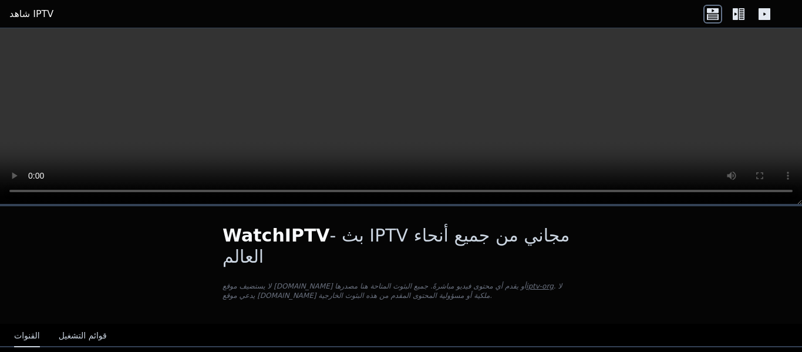
click at [742, 19] on icon at bounding box center [742, 14] width 6 height 12
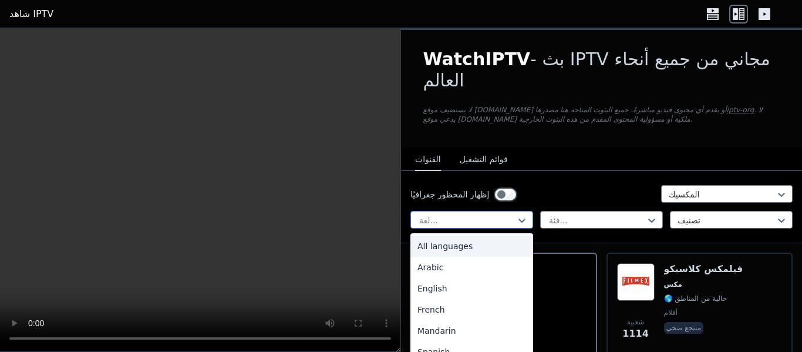
click at [507, 214] on div at bounding box center [467, 220] width 98 height 12
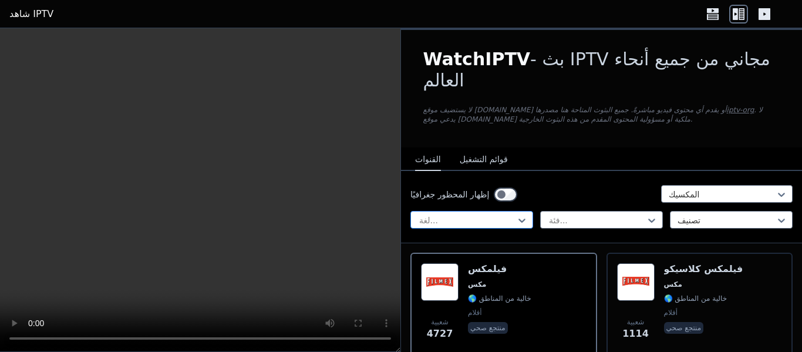
click at [507, 214] on div at bounding box center [467, 220] width 98 height 12
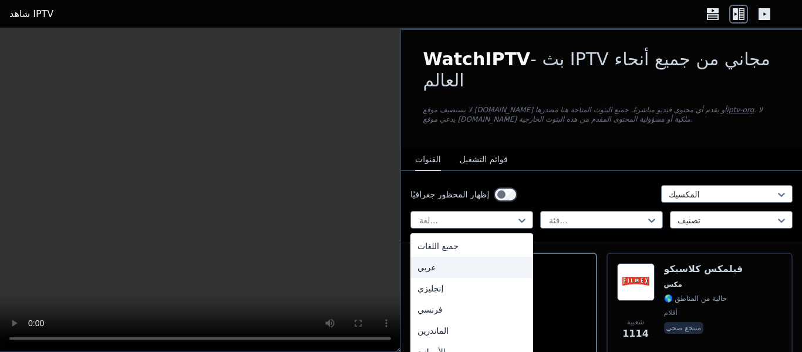
click at [467, 257] on div "عربي" at bounding box center [471, 267] width 123 height 21
click at [467, 263] on div "شعبية 4727 فيلمكس مكس 🌎 خالية من المناطق أفلام منتجع صحي" at bounding box center [504, 305] width 166 height 85
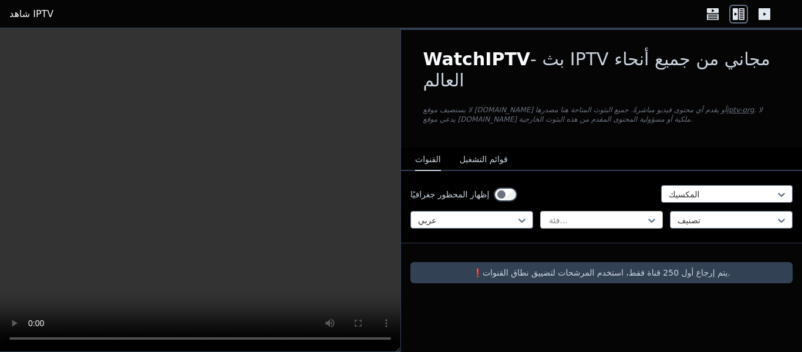
click at [612, 214] on div at bounding box center [597, 220] width 98 height 12
click at [611, 214] on div at bounding box center [597, 220] width 98 height 12
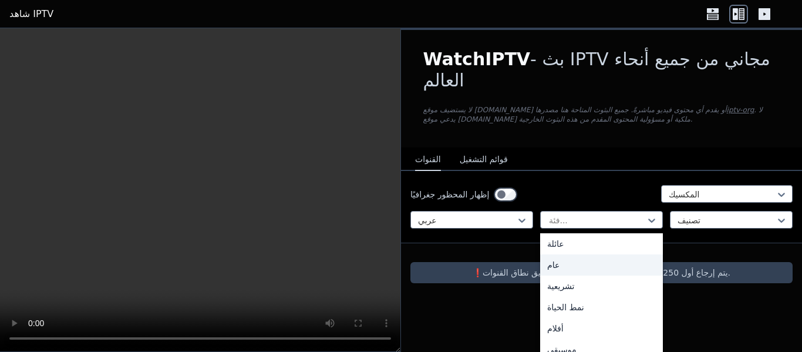
scroll to position [294, 0]
click at [579, 259] on div "أفلام" at bounding box center [601, 269] width 123 height 21
click at [579, 268] on font "❗️يتم إرجاع أول 250 قناة فقط، استخدم المرشحات لتضييق نطاق القنوات." at bounding box center [602, 272] width 258 height 9
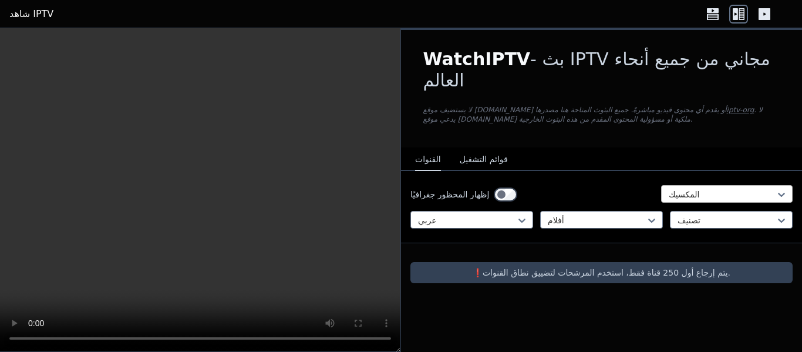
click at [731, 188] on div at bounding box center [722, 194] width 107 height 12
click at [732, 188] on div at bounding box center [722, 194] width 107 height 12
click at [740, 188] on div at bounding box center [722, 194] width 107 height 12
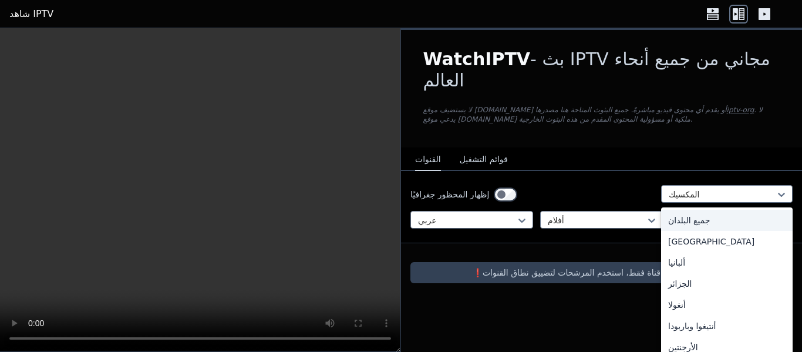
click at [696, 216] on font "جميع البلدان" at bounding box center [689, 220] width 42 height 9
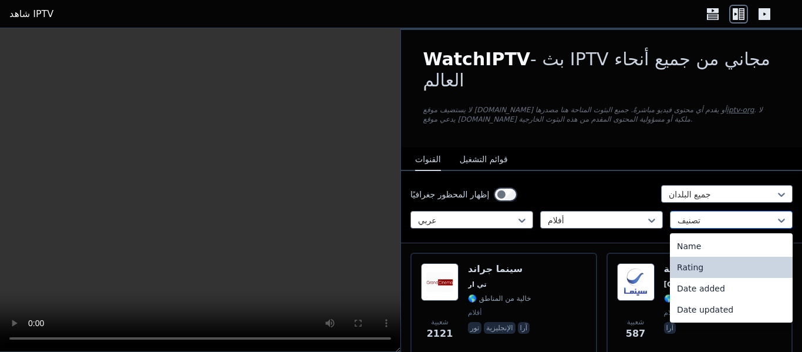
click at [753, 214] on div at bounding box center [727, 220] width 98 height 12
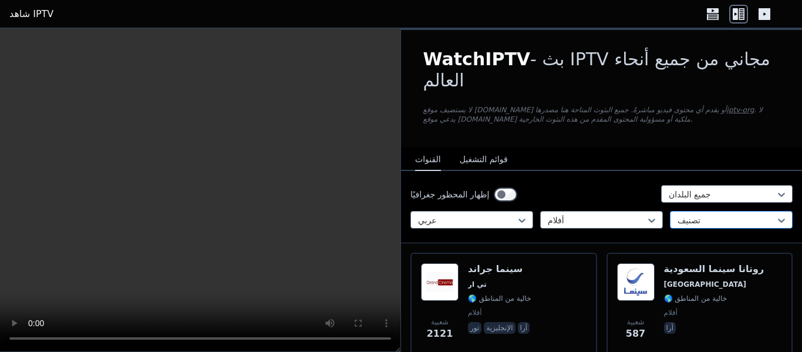
click at [753, 214] on div at bounding box center [727, 220] width 98 height 12
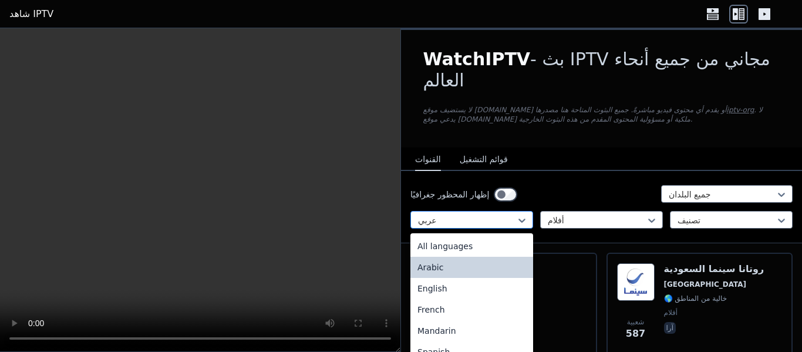
click at [511, 214] on div at bounding box center [467, 220] width 98 height 12
click at [472, 235] on div "جميع اللغات" at bounding box center [471, 245] width 123 height 21
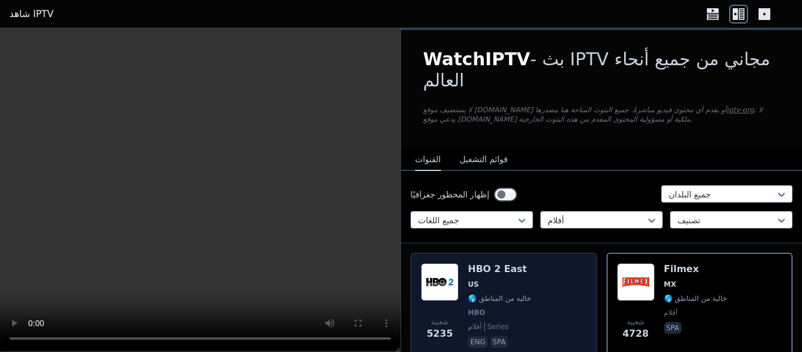
click at [493, 280] on span "US" at bounding box center [499, 284] width 63 height 9
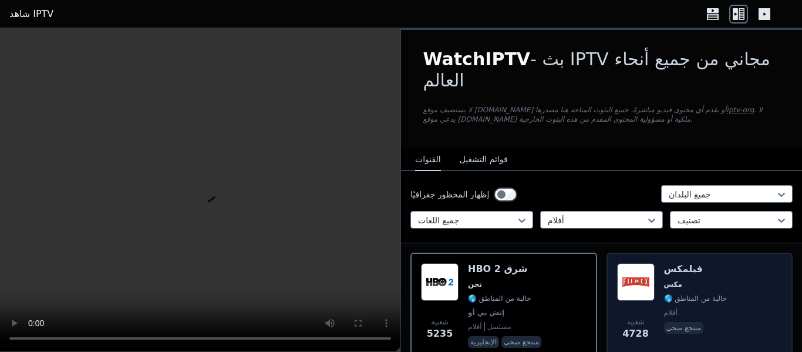
click at [719, 263] on div "شعبية 4728 فيلمكس مكس 🌎 خالية من المناطق أفلام منتجع صحي" at bounding box center [700, 306] width 166 height 87
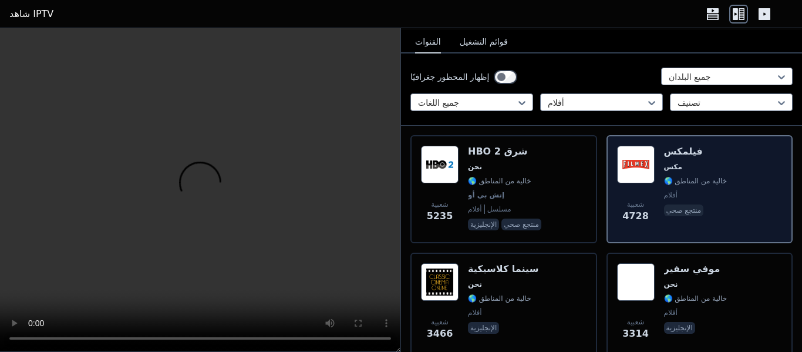
scroll to position [176, 0]
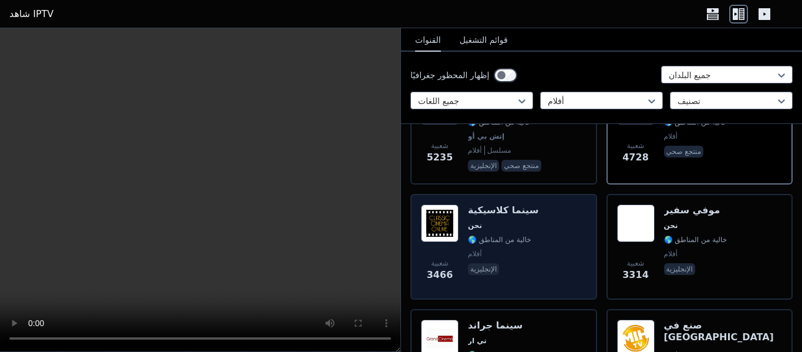
click at [530, 207] on div "شعبية 3466 سينما كلاسيكية نحن 🌎 خالية من المناطق أفلام الإنجليزية" at bounding box center [504, 246] width 166 height 85
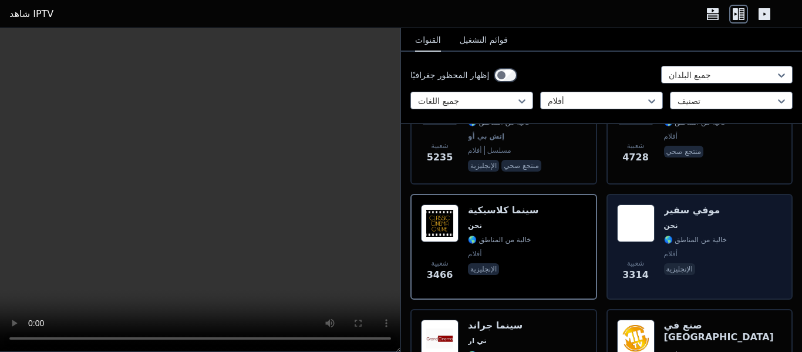
click at [716, 235] on font "🌎 خالية من المناطق" at bounding box center [695, 239] width 63 height 8
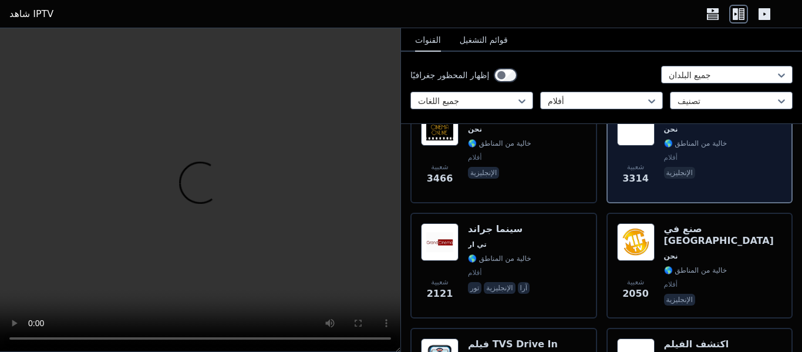
scroll to position [294, 0]
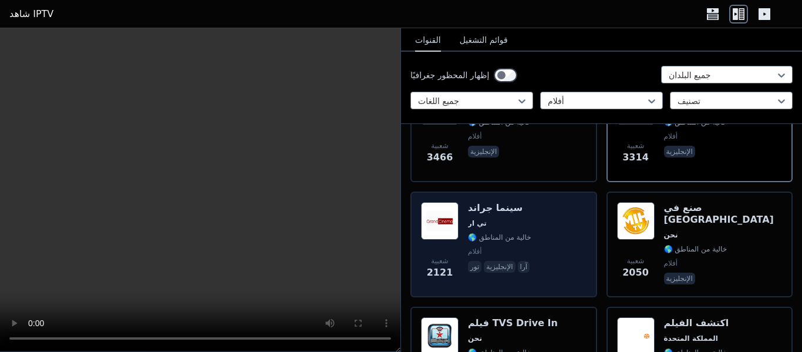
click at [501, 233] on font "🌎 خالية من المناطق" at bounding box center [499, 237] width 63 height 8
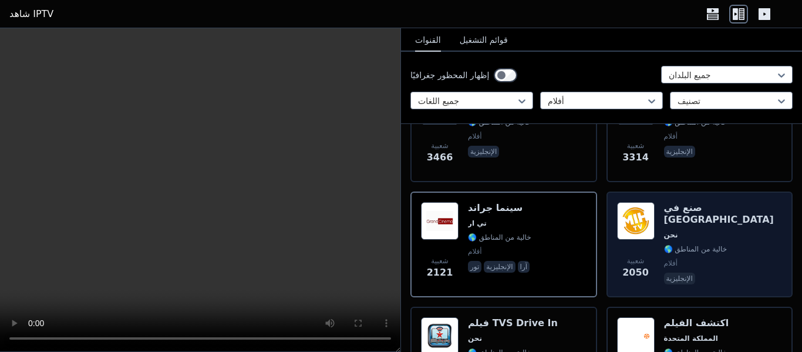
click at [697, 245] on font "🌎 خالية من المناطق" at bounding box center [695, 249] width 63 height 8
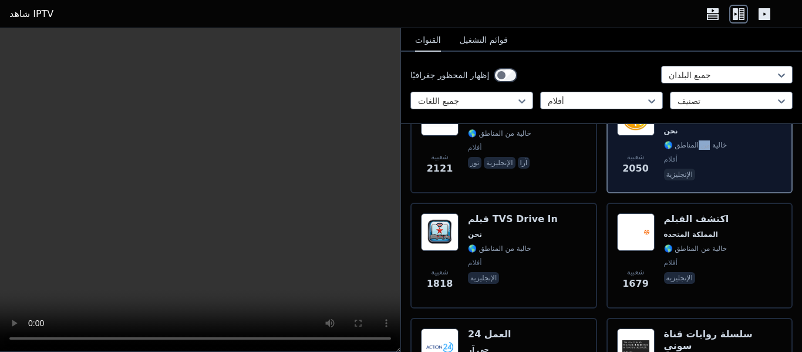
scroll to position [411, 0]
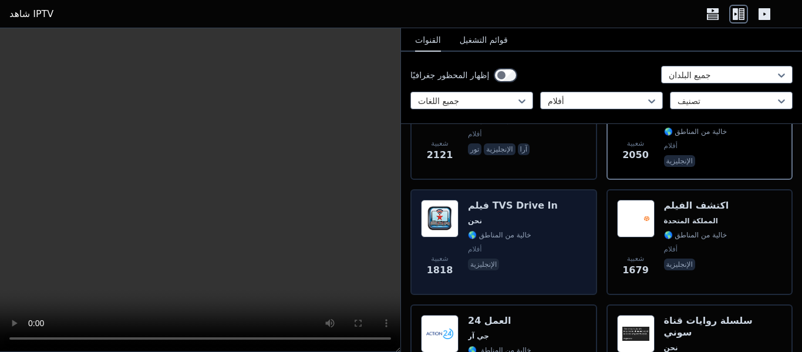
click at [516, 231] on font "🌎 خالية من المناطق" at bounding box center [499, 235] width 63 height 8
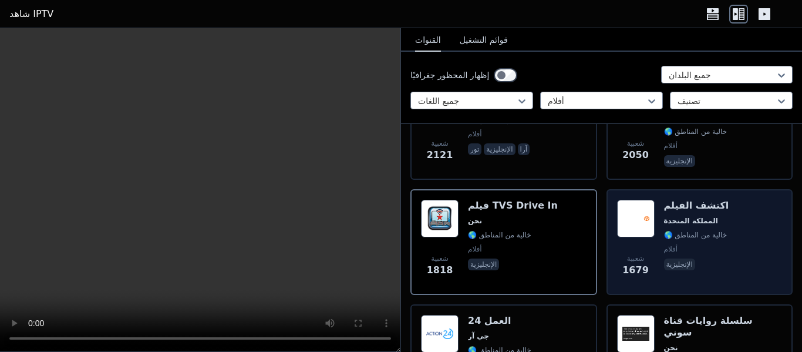
click at [709, 216] on span "المملكة المتحدة" at bounding box center [696, 220] width 65 height 9
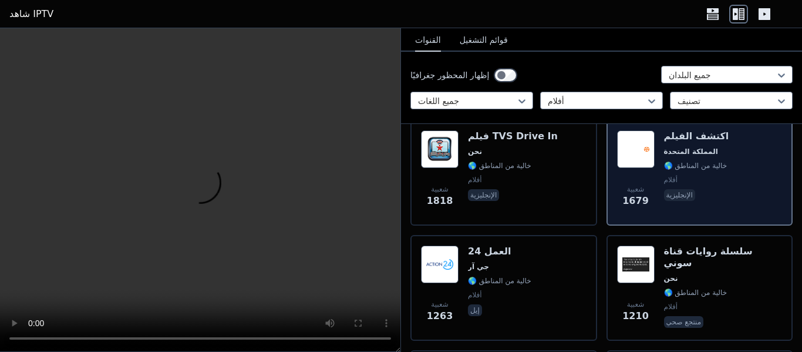
scroll to position [528, 0]
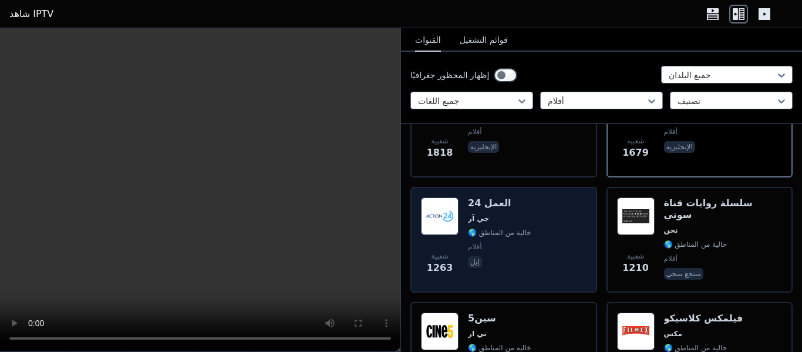
click at [494, 242] on span "أفلام" at bounding box center [499, 246] width 63 height 9
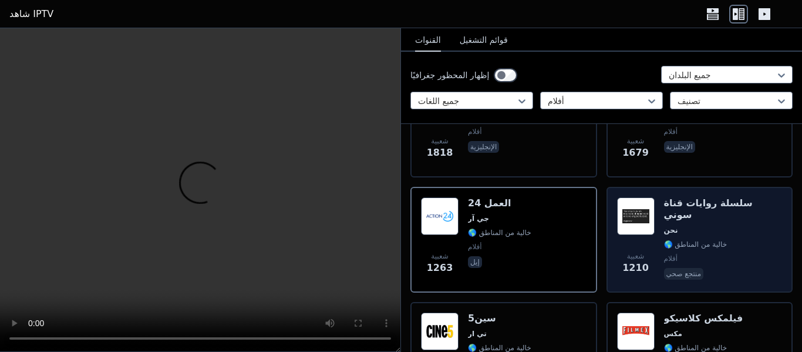
click at [746, 240] on span "🌎 خالية من المناطق" at bounding box center [723, 244] width 119 height 9
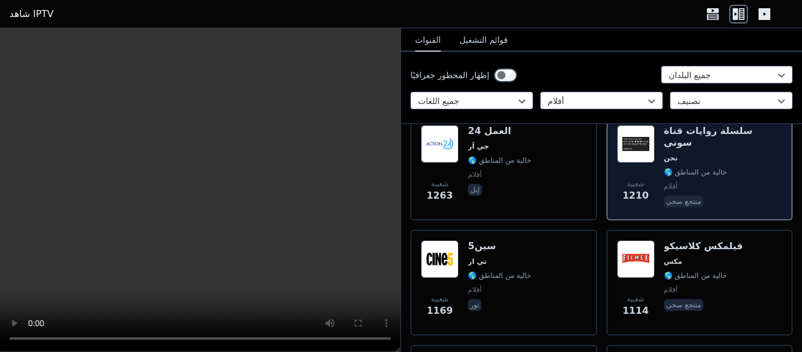
scroll to position [646, 0]
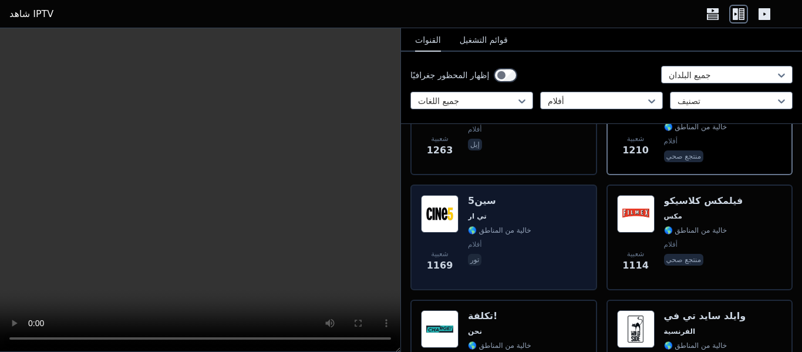
click at [540, 201] on div "شعبية 1169 سين5 تي ار 🌎 خالية من المناطق أفلام تور" at bounding box center [504, 237] width 166 height 85
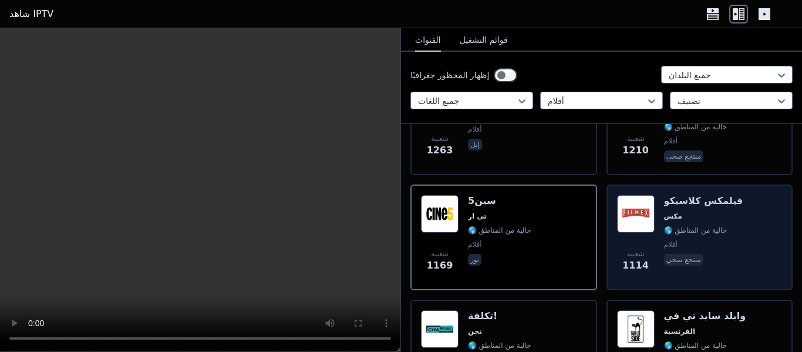
click at [739, 220] on div "شعبية 1114 فيلمكس كلاسيكو مكس 🌎 خالية من المناطق أفلام منتجع صحي" at bounding box center [700, 237] width 166 height 85
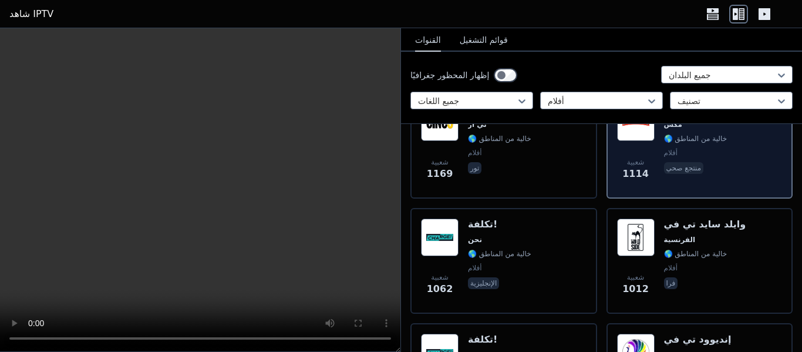
scroll to position [763, 0]
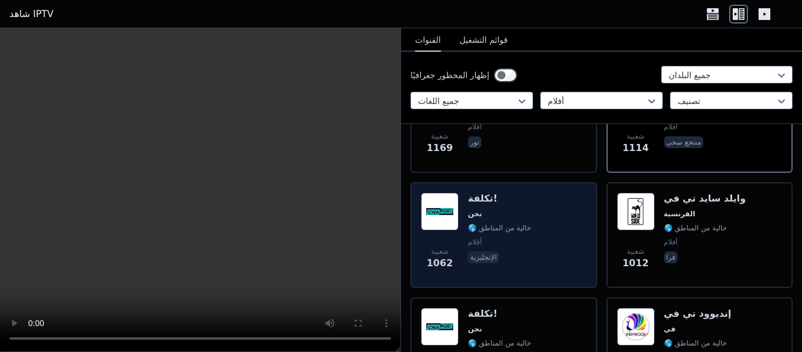
click at [525, 224] on font "🌎 خالية من المناطق" at bounding box center [499, 228] width 63 height 8
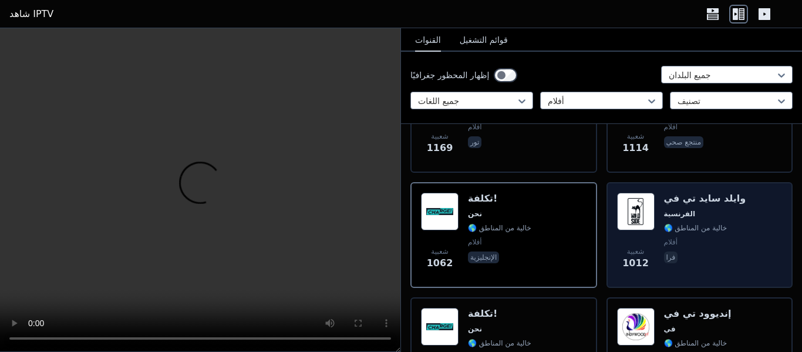
click at [709, 224] on font "🌎 خالية من المناطق" at bounding box center [695, 228] width 63 height 8
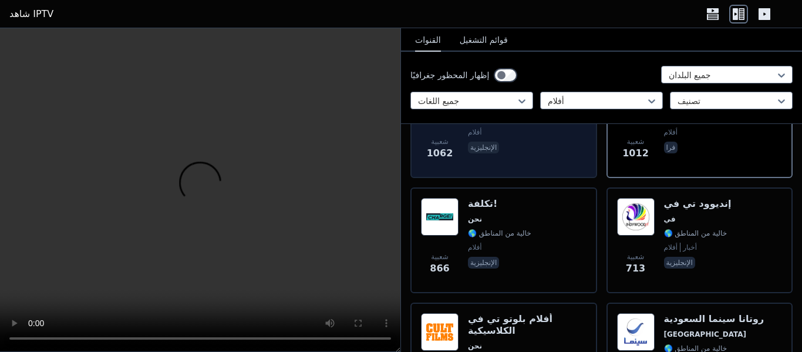
scroll to position [881, 0]
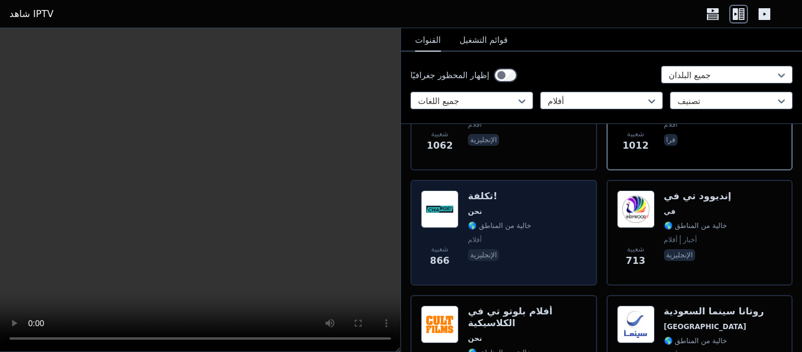
click at [546, 196] on div "شعبية 866 تكلفة! نحن 🌎 خالية من المناطق أفلام الإنجليزية" at bounding box center [504, 232] width 166 height 85
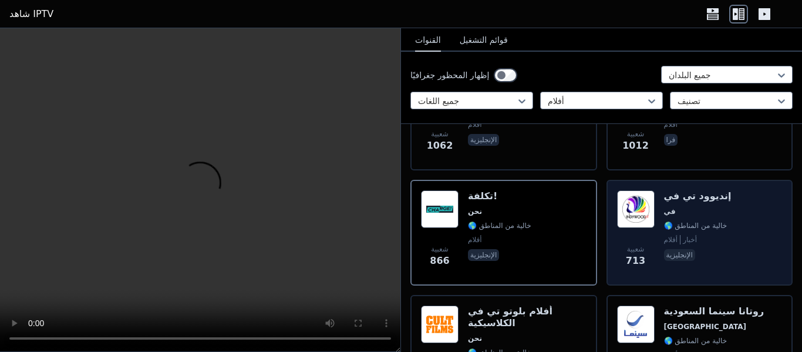
click at [718, 214] on div "شعبية 713 إنديوود تي في في 🌎 خالية من المناطق أفلام أخبار الإنجليزية" at bounding box center [700, 232] width 166 height 85
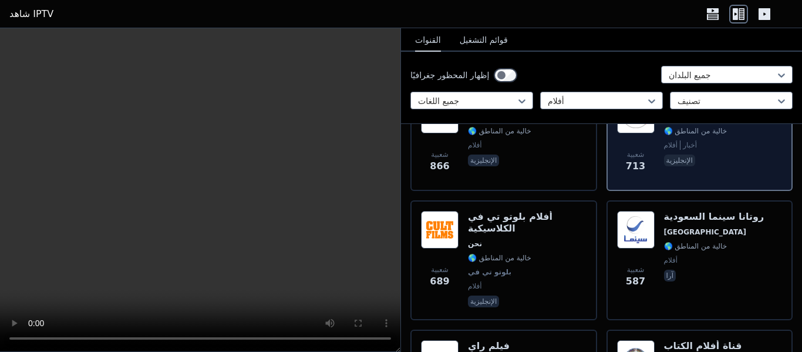
scroll to position [998, 0]
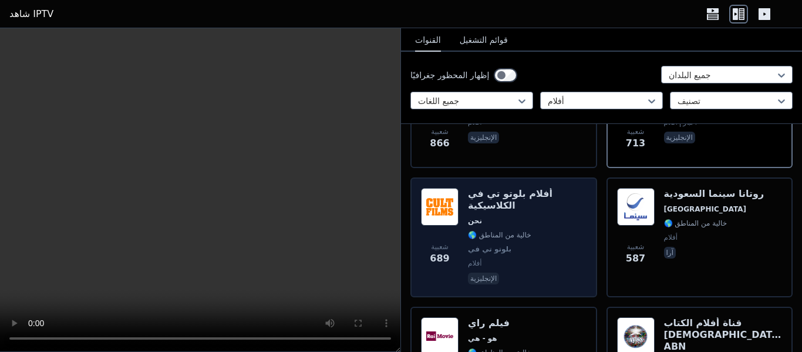
click at [549, 244] on span "بلوتو تي في" at bounding box center [527, 248] width 119 height 9
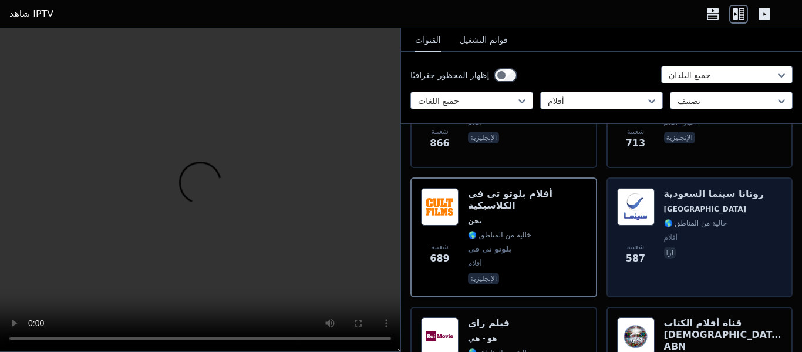
click at [725, 233] on span "أفلام" at bounding box center [714, 237] width 100 height 9
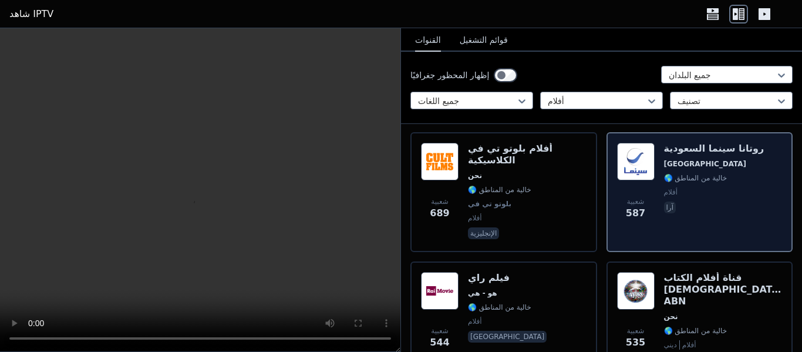
scroll to position [1116, 0]
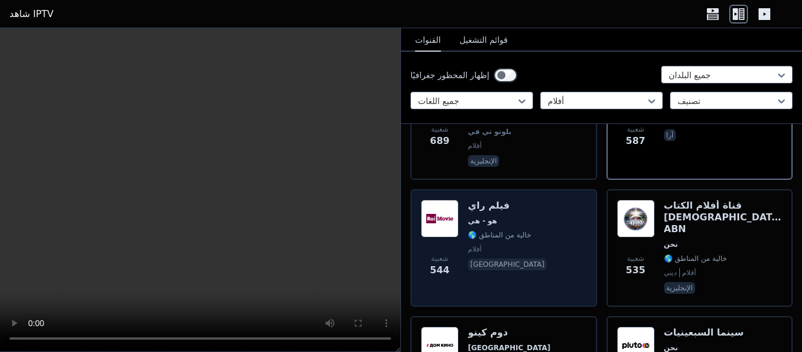
click at [551, 203] on div "شعبية 544 فيلم راي هو - هي 🌎 خالية من المناطق أفلام [GEOGRAPHIC_DATA]" at bounding box center [504, 248] width 166 height 96
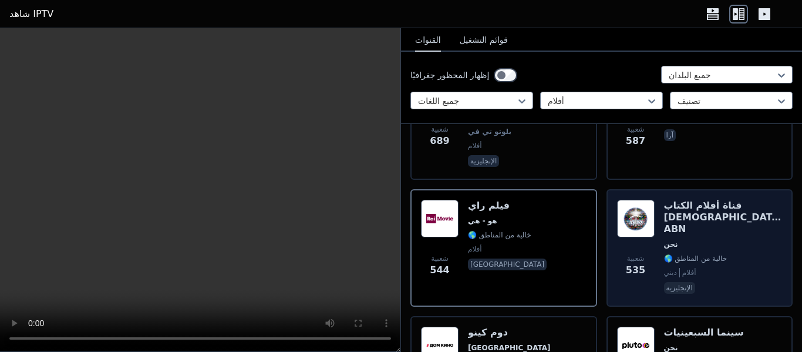
click at [723, 254] on span "🌎 خالية من المناطق" at bounding box center [723, 258] width 119 height 9
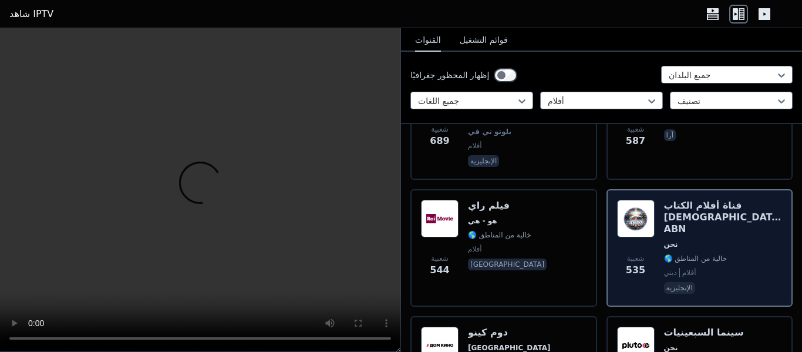
scroll to position [1174, 0]
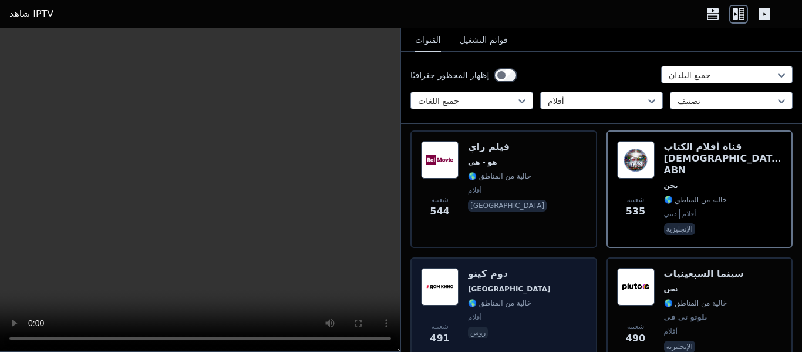
click at [557, 268] on div "شعبية 491 دوم كينو روسيا 🌎 خالية من المناطق أفلام روس" at bounding box center [504, 311] width 166 height 87
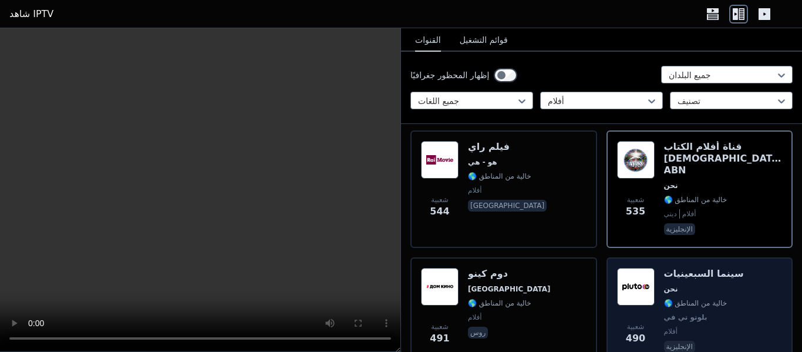
drag, startPoint x: 557, startPoint y: 256, endPoint x: 604, endPoint y: 255, distance: 46.4
click at [557, 268] on div "شعبية 491 دوم كينو روسيا 🌎 خالية من المناطق أفلام روس" at bounding box center [504, 311] width 166 height 87
click at [728, 268] on div "شعبية 490 سينما السبعينيات نحن 🌎 خالية من المناطق بلوتو تي في أفلام الإنجليزية" at bounding box center [700, 311] width 166 height 87
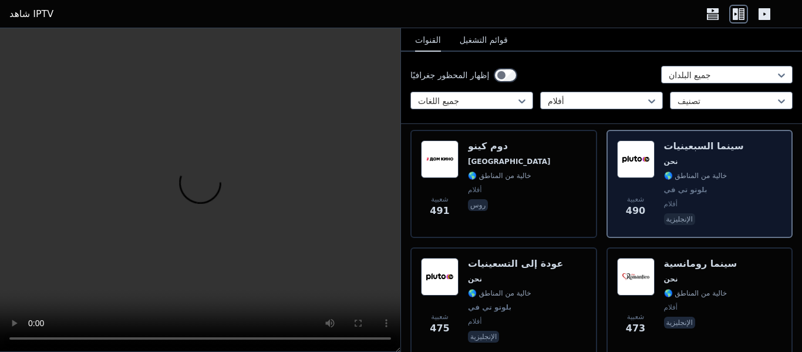
scroll to position [1351, 0]
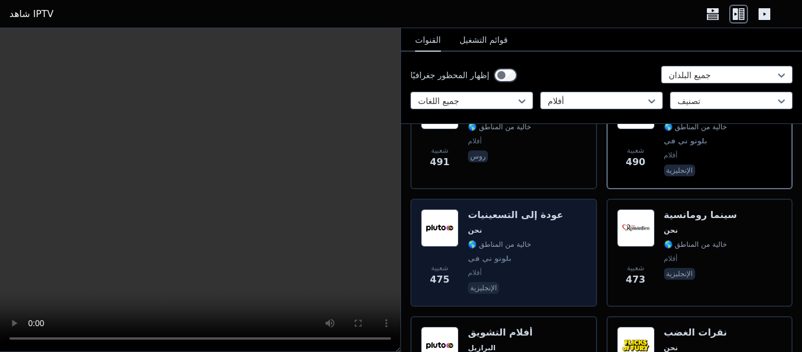
click at [509, 240] on font "🌎 خالية من المناطق" at bounding box center [499, 244] width 63 height 8
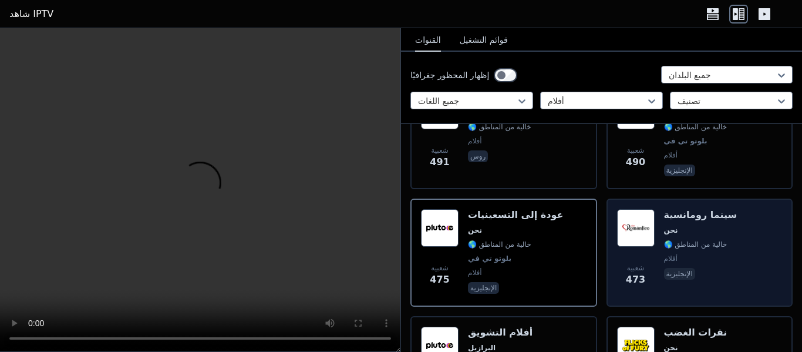
click at [703, 268] on span "الإنجليزية" at bounding box center [700, 275] width 73 height 14
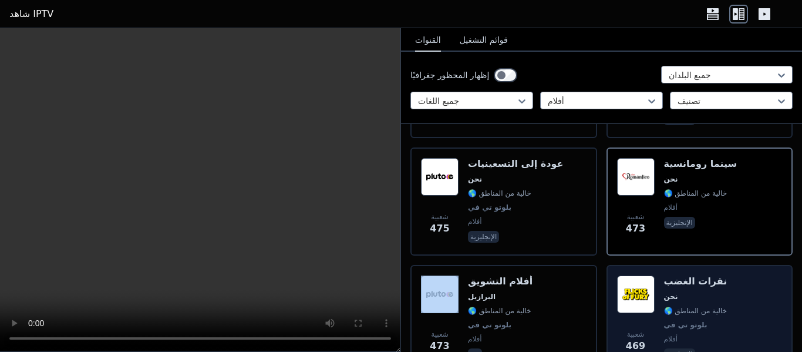
scroll to position [1409, 0]
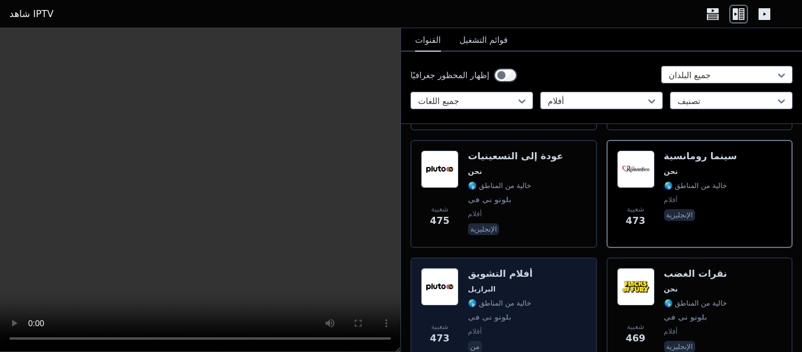
click at [543, 268] on div "شعبية 473 أفلام التشويق البرازيل 🌎 خالية من المناطق بلوتو تي في أفلام من" at bounding box center [504, 311] width 166 height 87
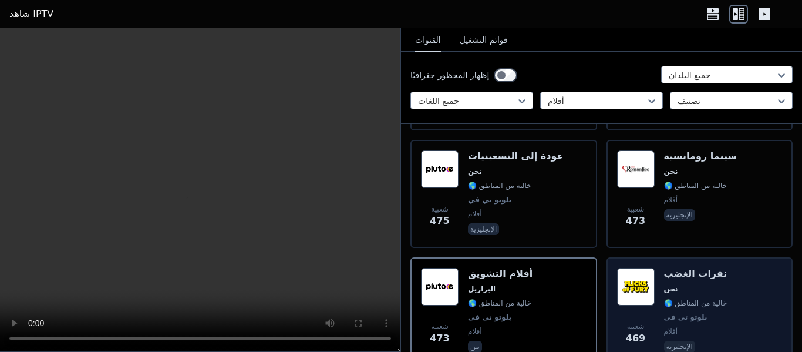
click at [731, 268] on div "شعبية 469 نقرات الغضب نحن 🌎 خالية من المناطق بلوتو تي في أفلام الإنجليزية" at bounding box center [700, 311] width 166 height 87
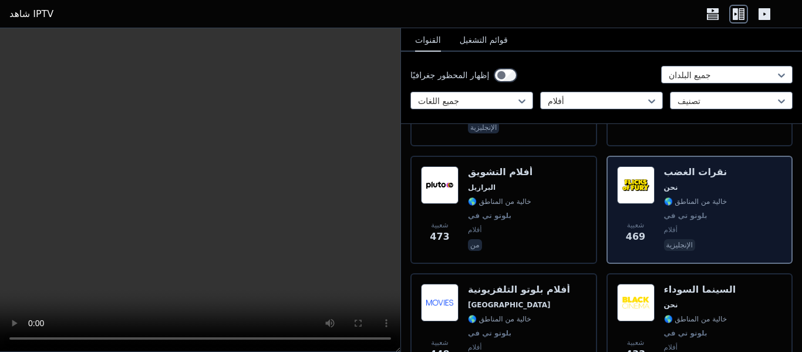
scroll to position [1585, 0]
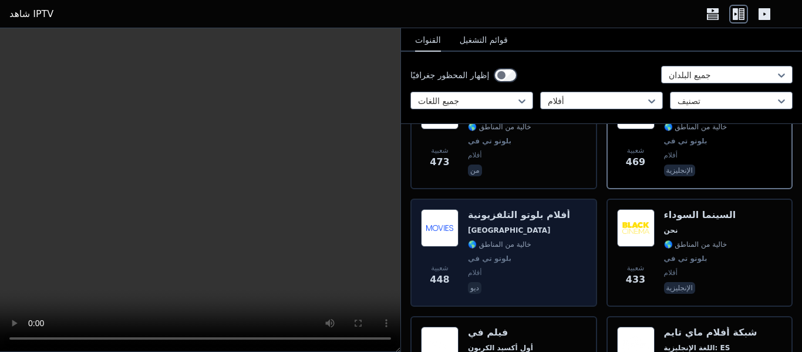
click at [543, 240] on span "🌎 خالية من المناطق" at bounding box center [519, 244] width 102 height 9
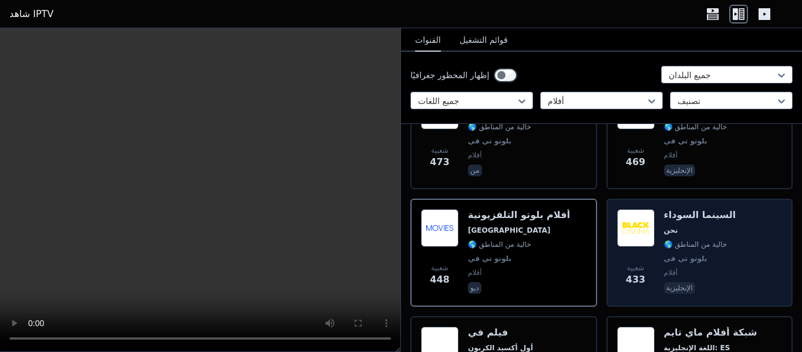
click at [725, 209] on div "شعبية 433 السينما السوداء نحن 🌎 خالية من المناطق بلوتو تي في أفلام الإنجليزية" at bounding box center [700, 252] width 166 height 87
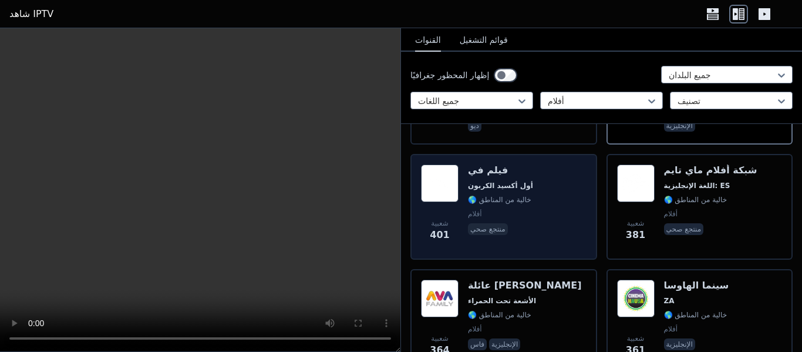
scroll to position [1762, 0]
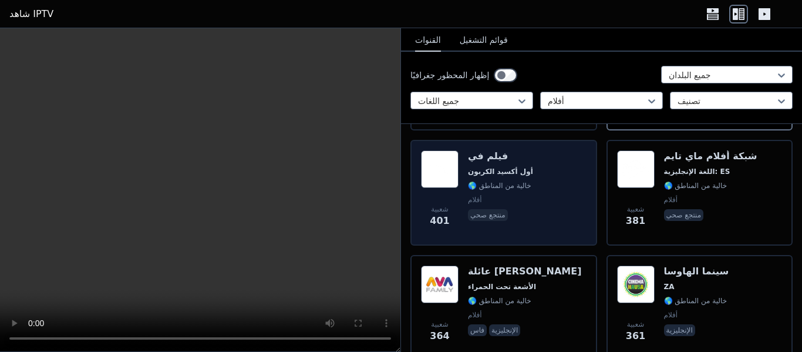
click at [541, 169] on div "شعبية 401 فيلم في أول أكسيد الكربون 🌎 خالية من المناطق أفلام منتجع صحي" at bounding box center [504, 192] width 166 height 85
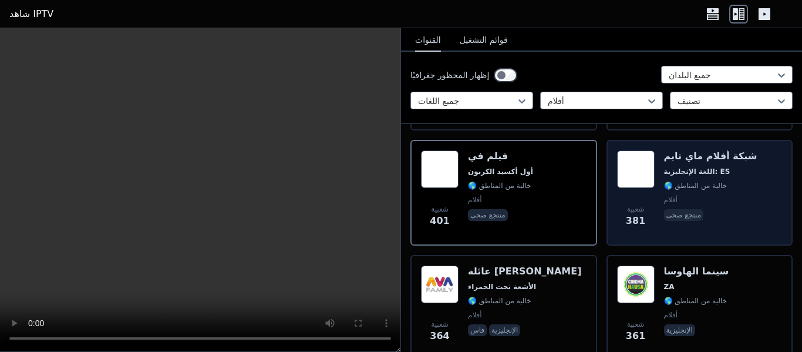
click at [726, 195] on span "أفلام" at bounding box center [710, 199] width 93 height 9
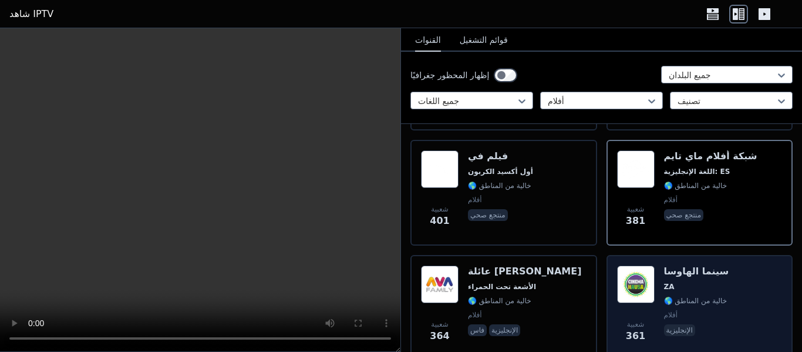
click at [696, 282] on span "ZA" at bounding box center [696, 286] width 65 height 9
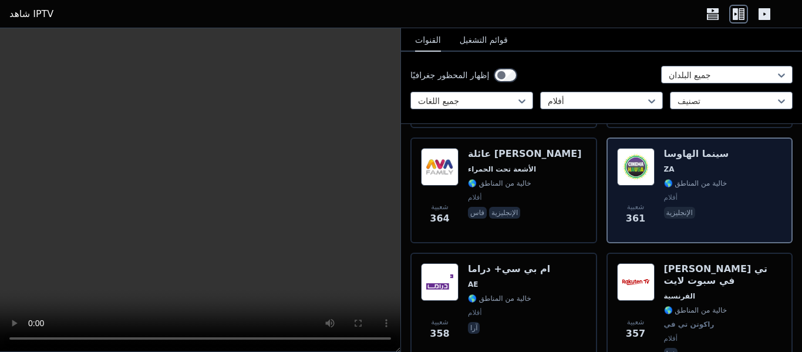
scroll to position [1938, 0]
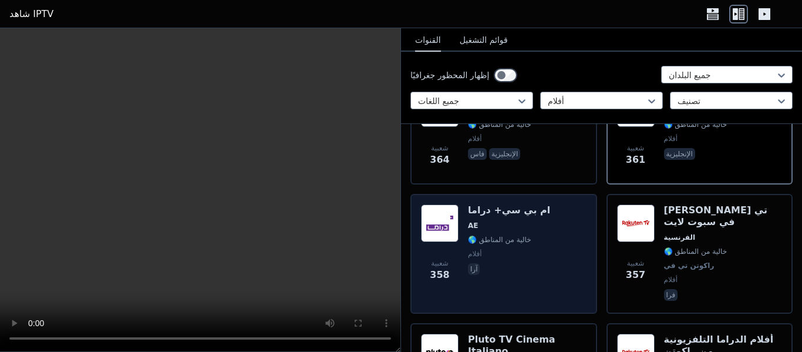
click at [480, 263] on span "آرا" at bounding box center [509, 270] width 82 height 14
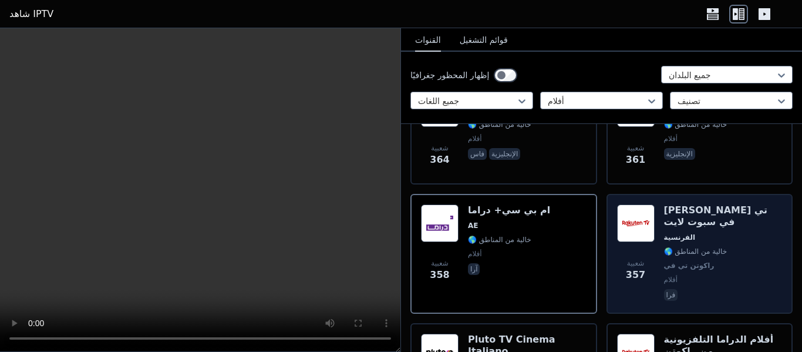
click at [694, 247] on font "🌎 خالية من المناطق" at bounding box center [695, 251] width 63 height 8
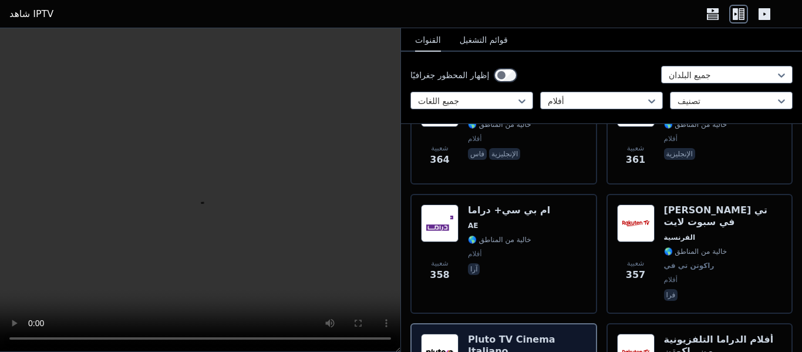
scroll to position [1997, 0]
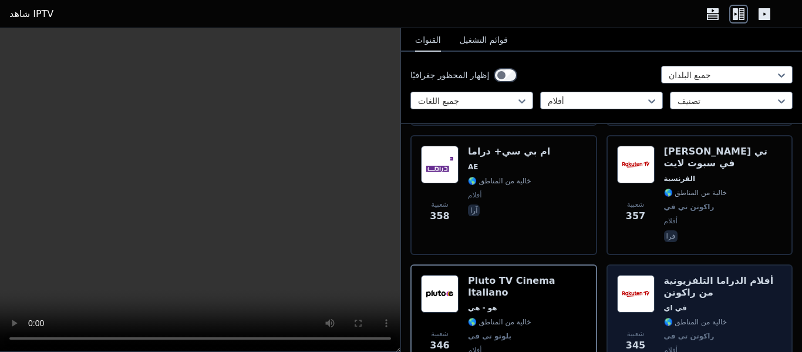
click at [742, 303] on span "في اي" at bounding box center [723, 307] width 119 height 9
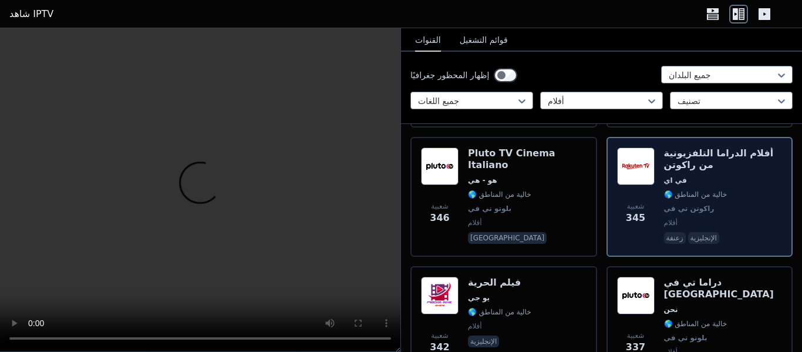
scroll to position [2173, 0]
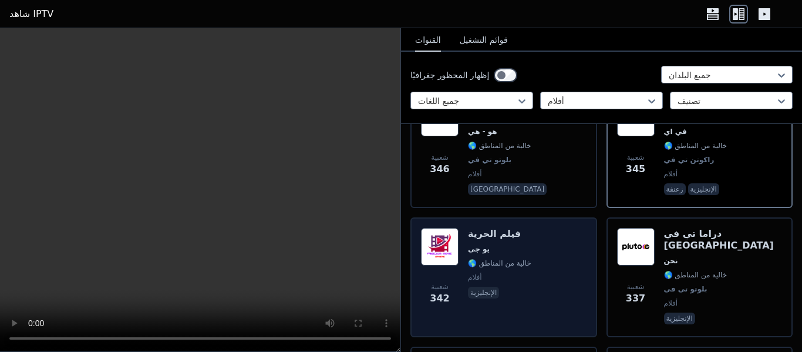
click at [535, 228] on div "شعبية 342 فيلم الحرية يو جي 🌎 خالية من المناطق أفلام الإنجليزية" at bounding box center [504, 277] width 166 height 99
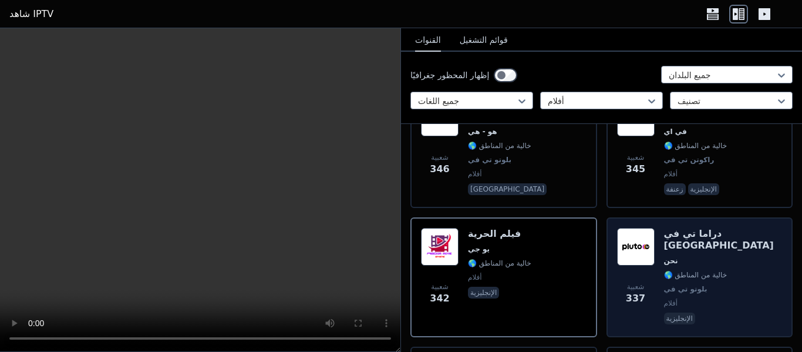
click at [726, 228] on div "شعبية 337 دراما تي في لاند نحن 🌎 خالية من المناطق بلوتو تي في أفلام الإنجليزية" at bounding box center [700, 277] width 166 height 99
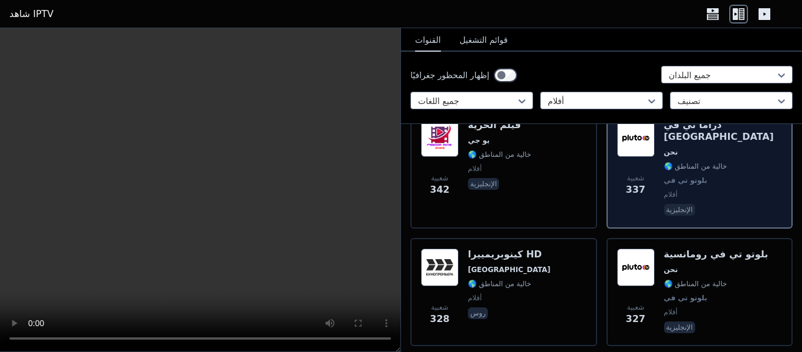
scroll to position [2290, 0]
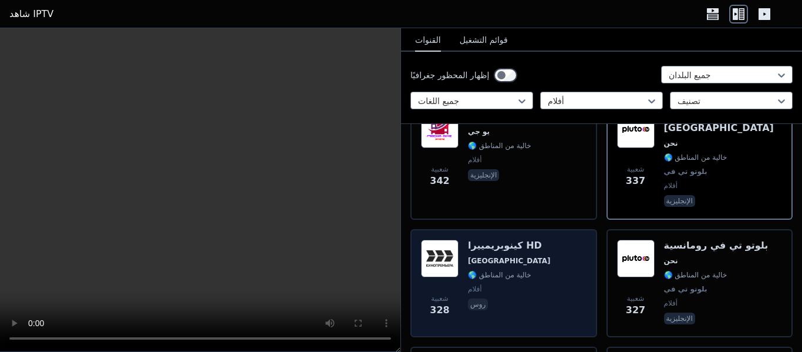
click at [521, 284] on span "أفلام" at bounding box center [509, 288] width 83 height 9
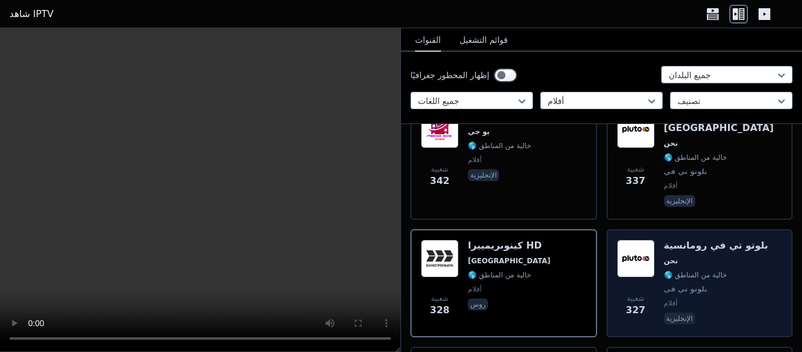
click at [705, 271] on font "🌎 خالية من المناطق" at bounding box center [695, 275] width 63 height 8
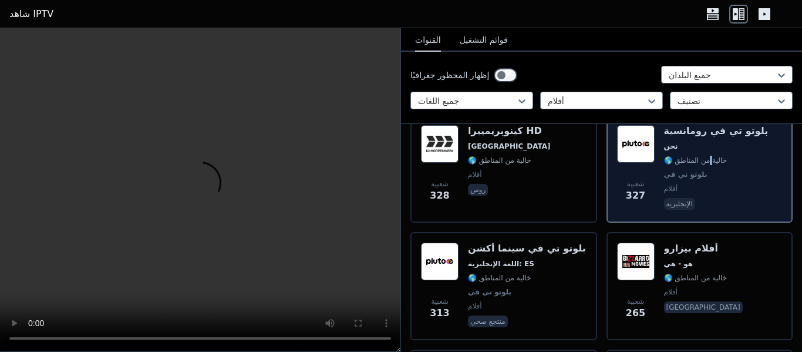
scroll to position [2408, 0]
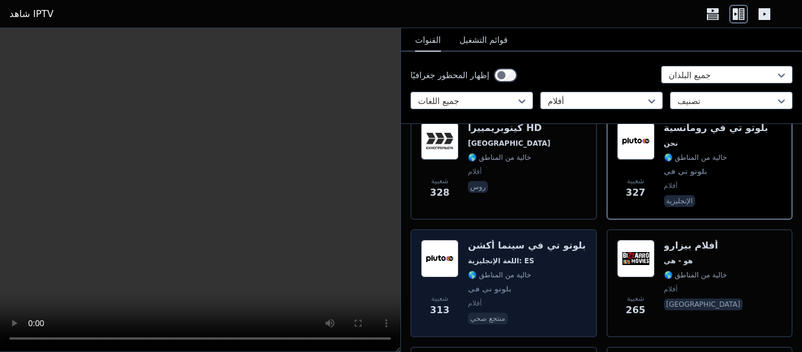
click at [523, 256] on span "اللغة الإنجليزية: ES" at bounding box center [527, 260] width 118 height 9
drag, startPoint x: 523, startPoint y: 193, endPoint x: 584, endPoint y: 204, distance: 61.4
click at [523, 256] on span "اللغة الإنجليزية: ES" at bounding box center [527, 260] width 118 height 9
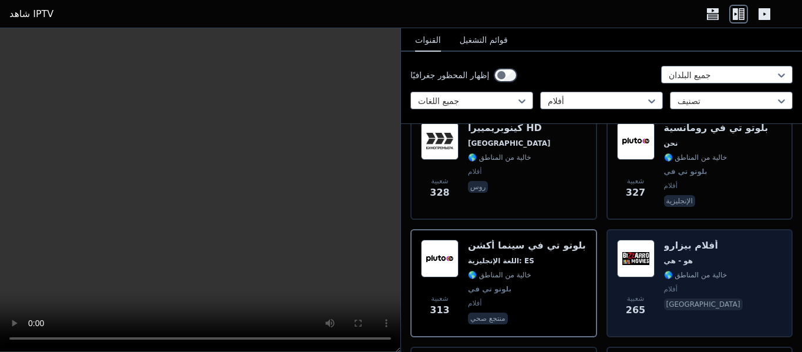
click at [719, 240] on div "شعبية 265 أفلام بيزارو هو - هي 🌎 خالية من المناطق أفلام [GEOGRAPHIC_DATA]" at bounding box center [700, 283] width 166 height 87
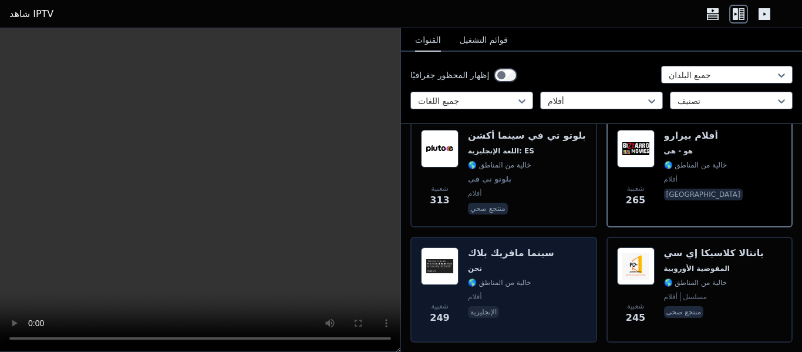
scroll to position [2525, 0]
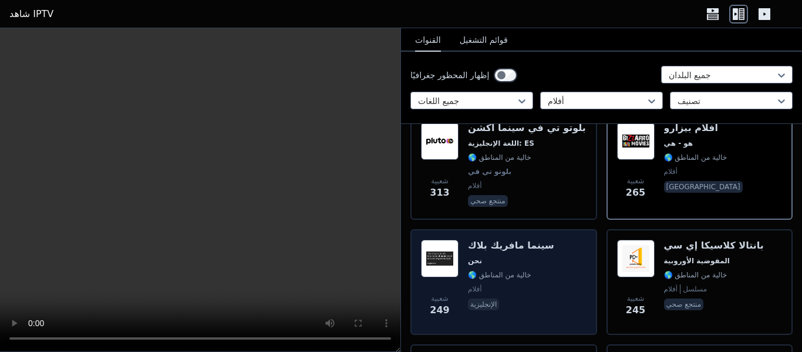
click at [511, 271] on font "🌎 خالية من المناطق" at bounding box center [499, 275] width 63 height 8
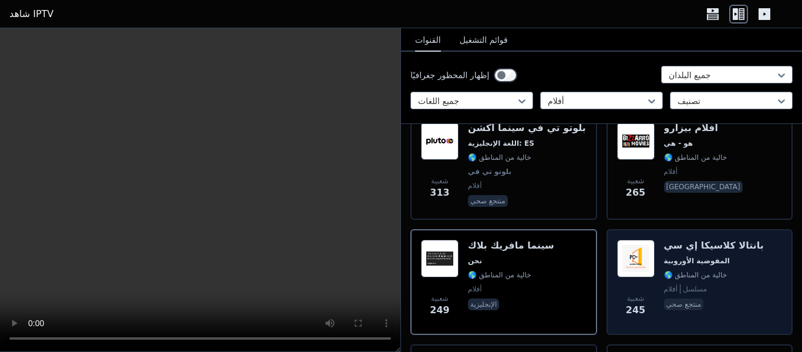
click at [741, 240] on div "شعبية 245 بانتالا كلاسيكا إي سي المفوضية الأوروبية 🌎 خالية من المناطق أفلام مسل…" at bounding box center [700, 282] width 166 height 85
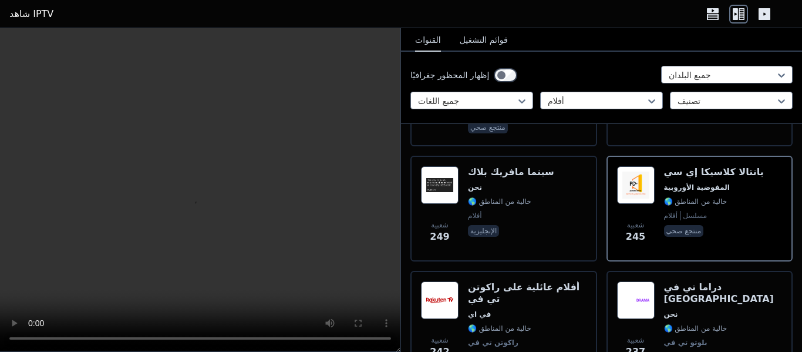
scroll to position [2642, 0]
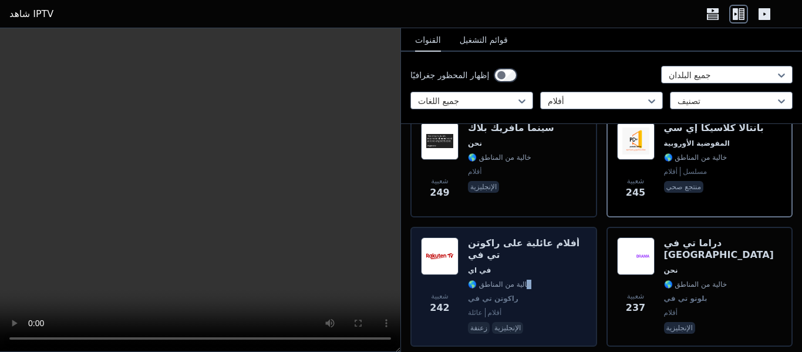
click at [523, 280] on font "🌎 خالية من المناطق" at bounding box center [499, 284] width 63 height 8
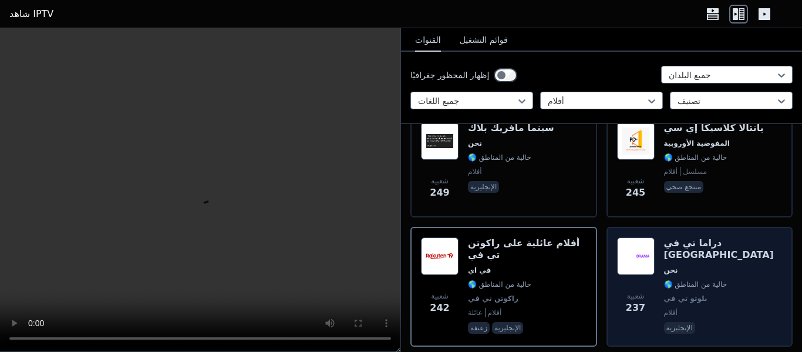
click at [717, 294] on span "بلوتو تي في" at bounding box center [723, 298] width 119 height 9
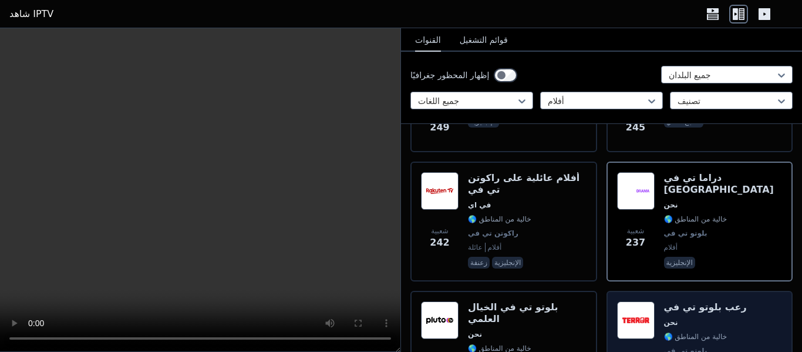
scroll to position [2760, 0]
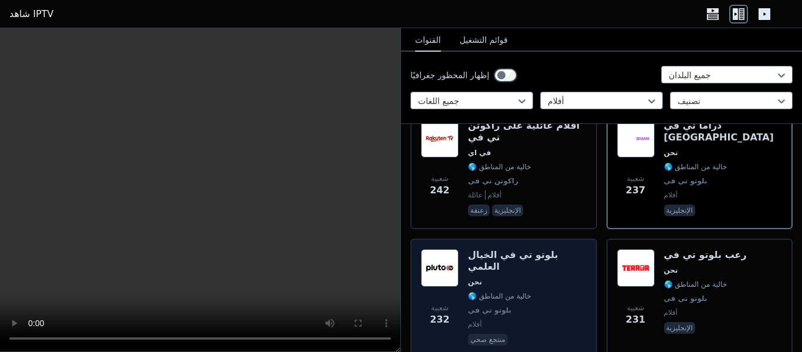
click at [544, 291] on span "🌎 خالية من المناطق" at bounding box center [527, 295] width 119 height 9
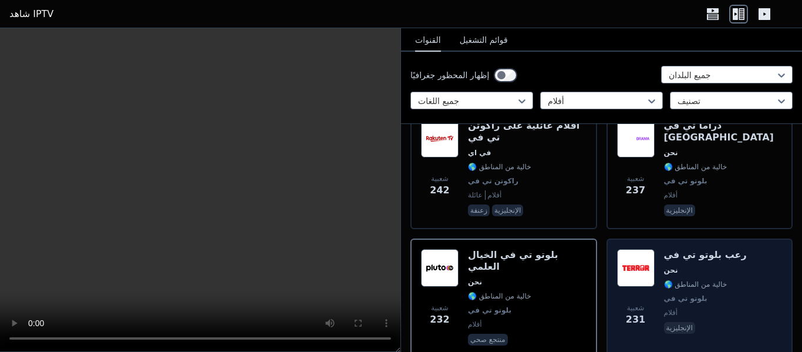
click at [727, 249] on div "شعبية 231 رعب بلوتو تي في نحن 🌎 خالية من المناطق بلوتو تي في أفلام الإنجليزية" at bounding box center [700, 298] width 166 height 99
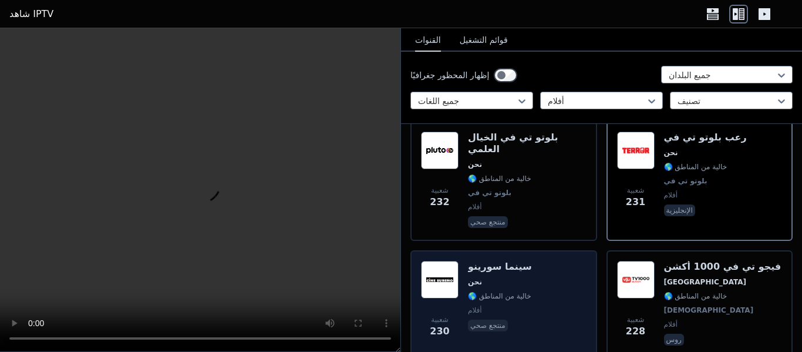
scroll to position [2936, 0]
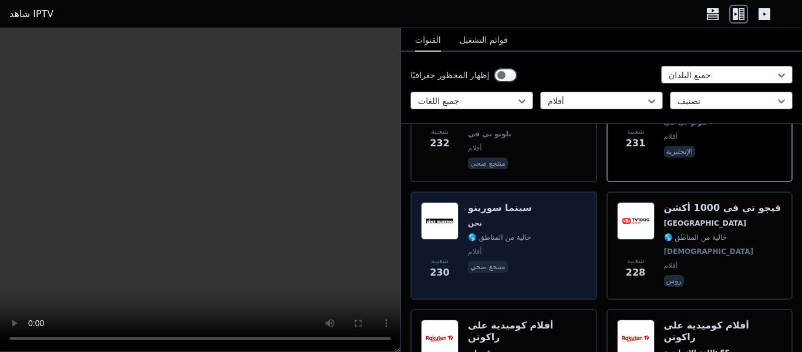
click at [517, 202] on div "سينما سورينو نحن 🌎 خالية من المناطق أفلام منتجع صحي" at bounding box center [500, 245] width 64 height 87
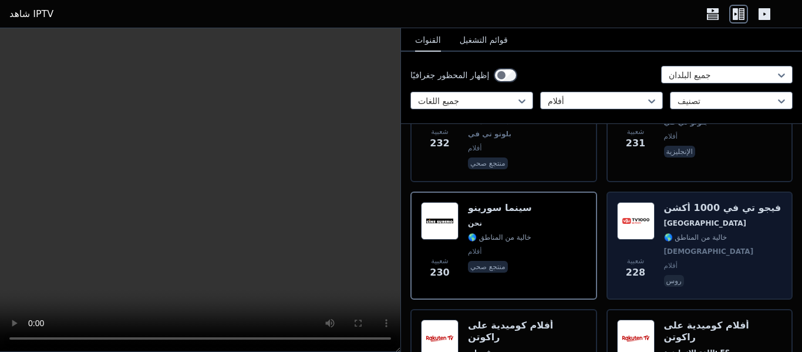
scroll to position [2877, 0]
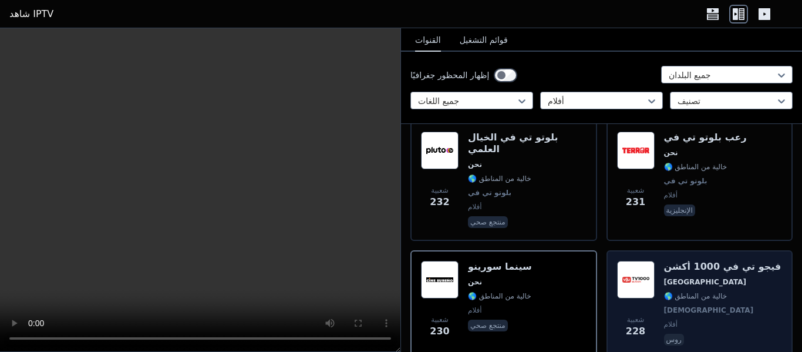
click at [738, 277] on span "[GEOGRAPHIC_DATA]" at bounding box center [722, 281] width 117 height 9
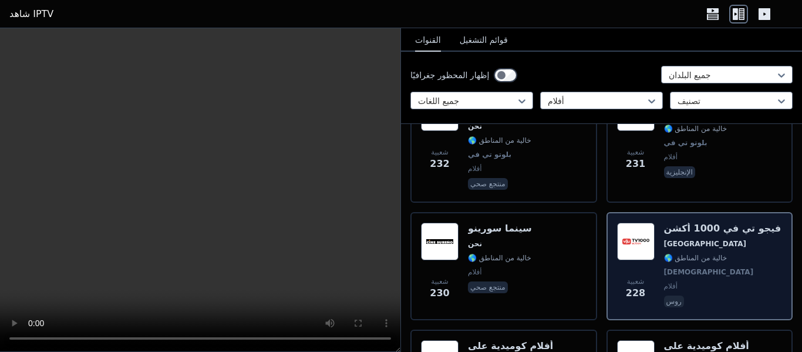
scroll to position [2995, 0]
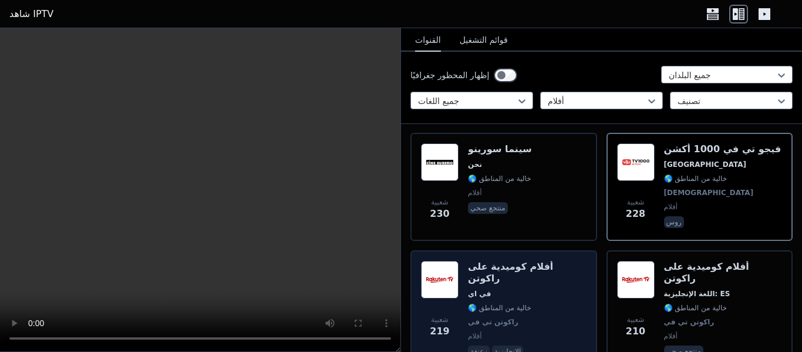
click at [558, 303] on span "🌎 خالية من المناطق" at bounding box center [527, 307] width 119 height 9
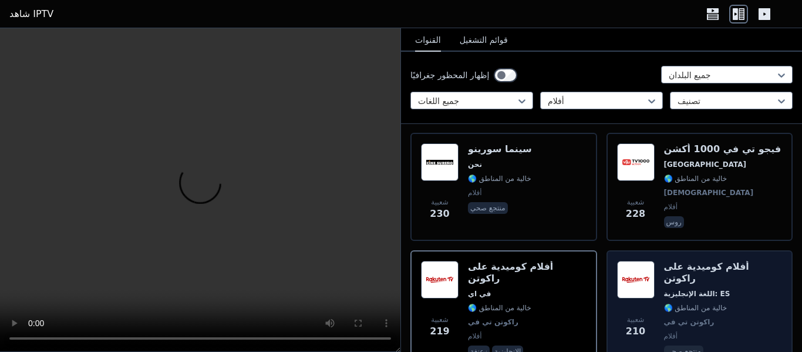
click at [735, 303] on span "🌎 خالية من المناطق" at bounding box center [723, 307] width 119 height 9
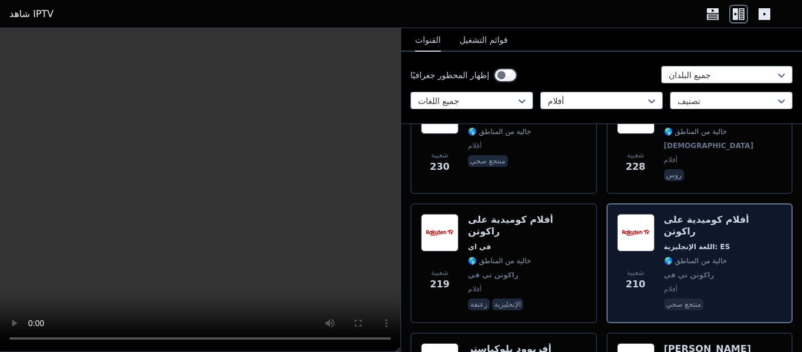
scroll to position [3112, 0]
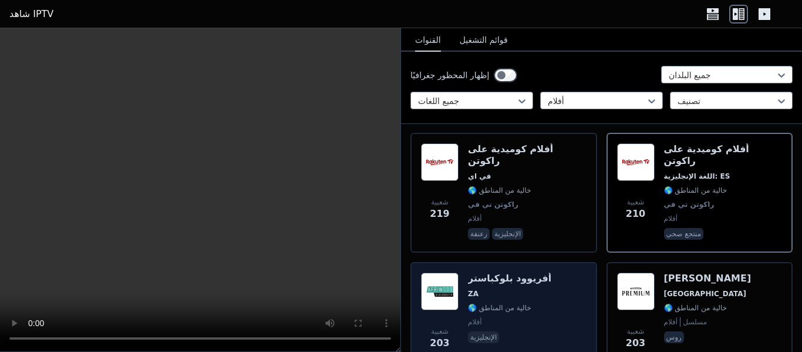
click at [547, 272] on div "شعبية 203 أفريوود بلوكباستر ZA 🌎 خالية من المناطق أفلام الإنجليزية" at bounding box center [504, 314] width 166 height 85
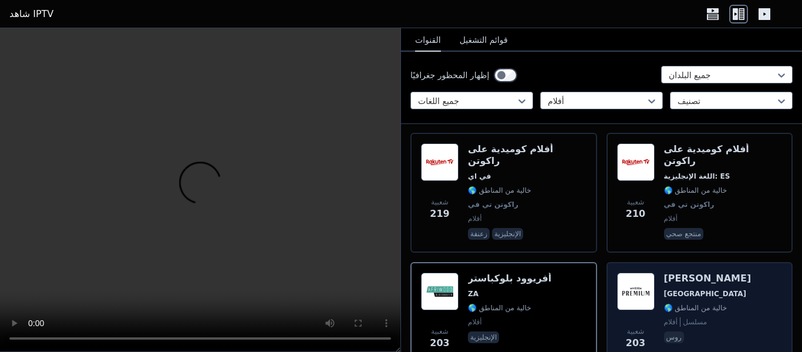
click at [748, 272] on div "شعبية 203 أميديا بريميوم روسيا 🌎 خالية من المناطق أفلام مسلسل روس" at bounding box center [700, 314] width 166 height 85
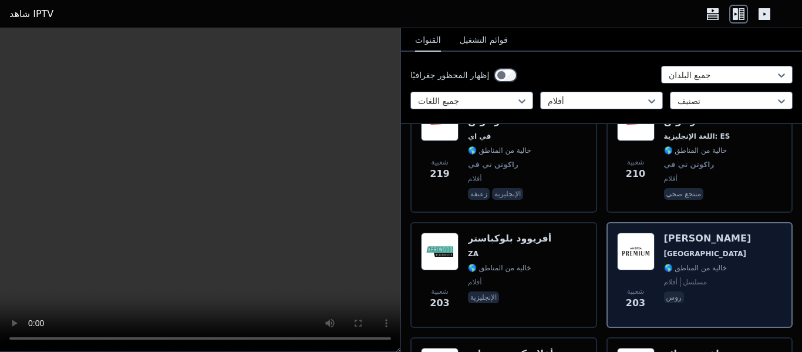
scroll to position [3230, 0]
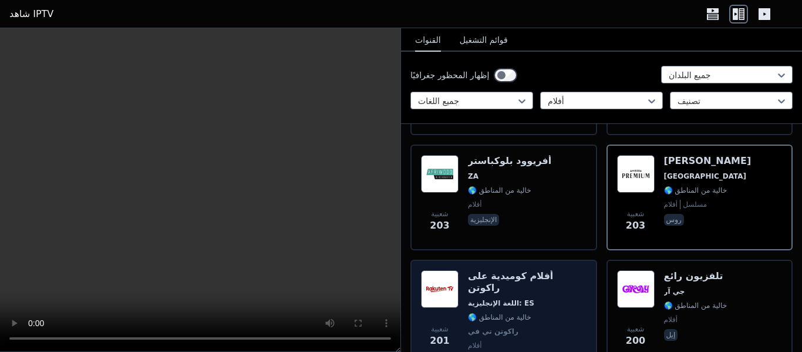
click at [546, 326] on span "راكوتن تي في" at bounding box center [527, 330] width 119 height 9
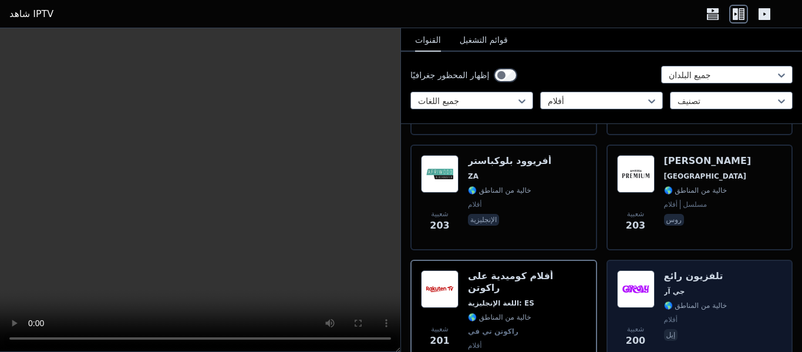
click at [720, 270] on div "شعبية 200 تلفزيون رائع جي آر 🌎 خالية من المناطق أفلام إيل" at bounding box center [700, 319] width 166 height 99
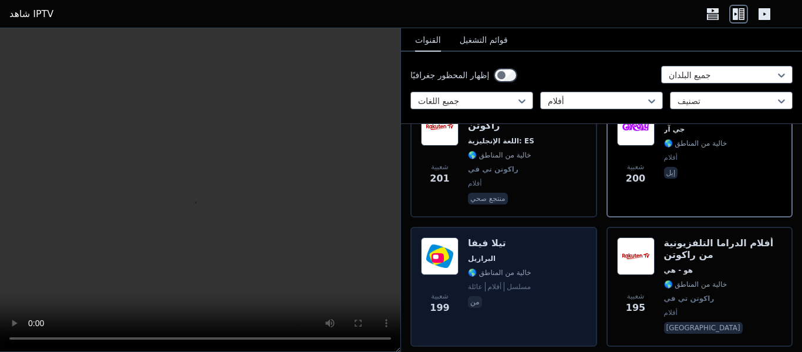
scroll to position [3406, 0]
